Goal: Task Accomplishment & Management: Use online tool/utility

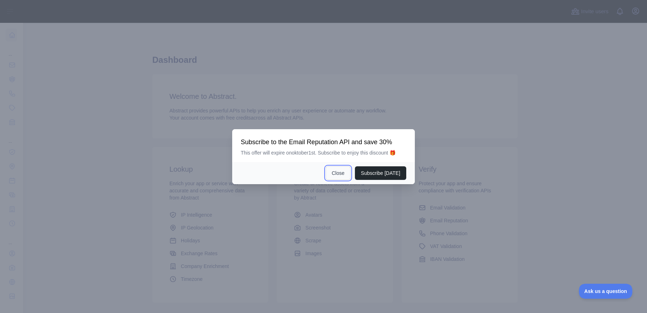
click at [343, 176] on button "Close" at bounding box center [337, 173] width 25 height 14
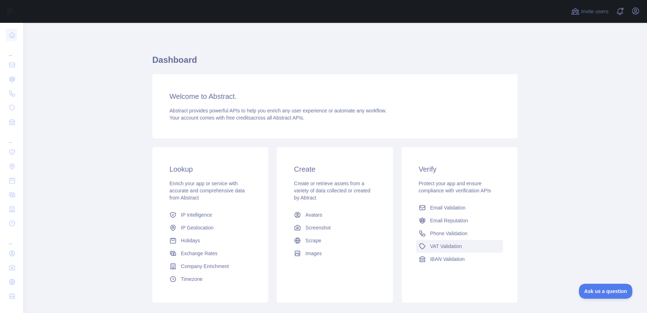
click at [439, 246] on span "VAT Validation" at bounding box center [446, 245] width 32 height 7
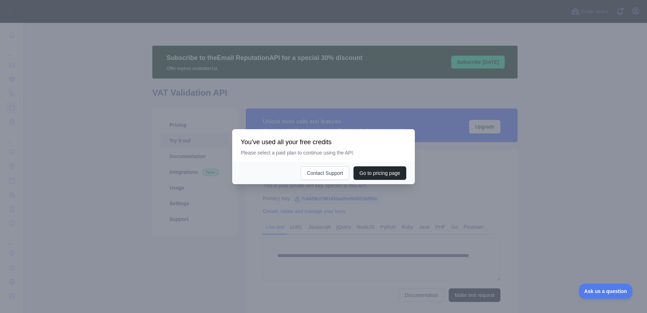
click at [479, 178] on div at bounding box center [323, 156] width 647 height 313
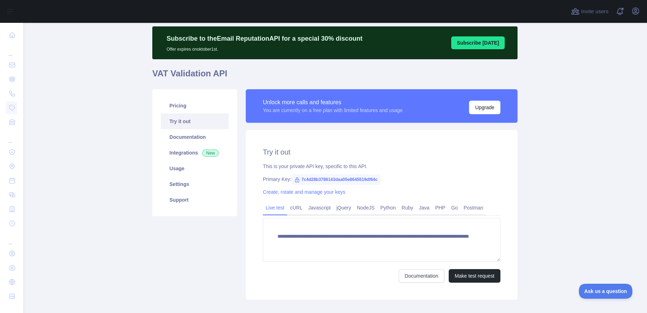
scroll to position [32, 0]
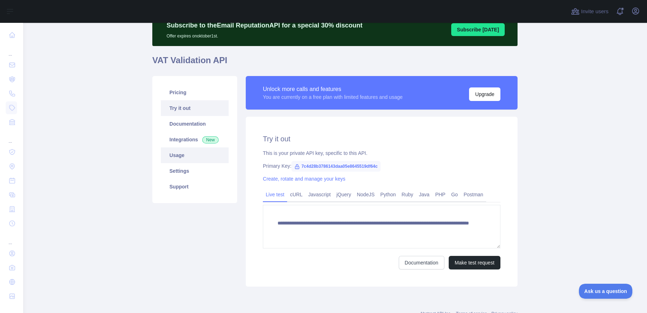
click at [181, 156] on link "Usage" at bounding box center [195, 155] width 68 height 16
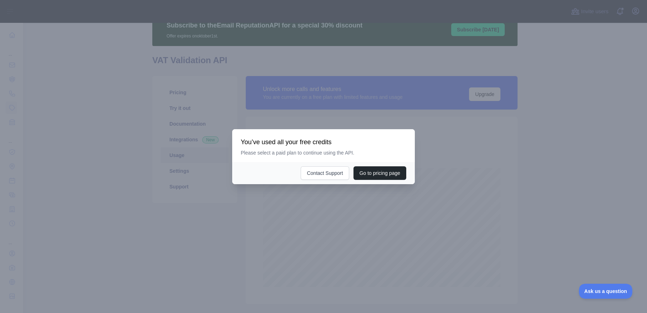
scroll to position [290, 619]
click at [468, 200] on div at bounding box center [323, 156] width 647 height 313
